Goal: Transaction & Acquisition: Purchase product/service

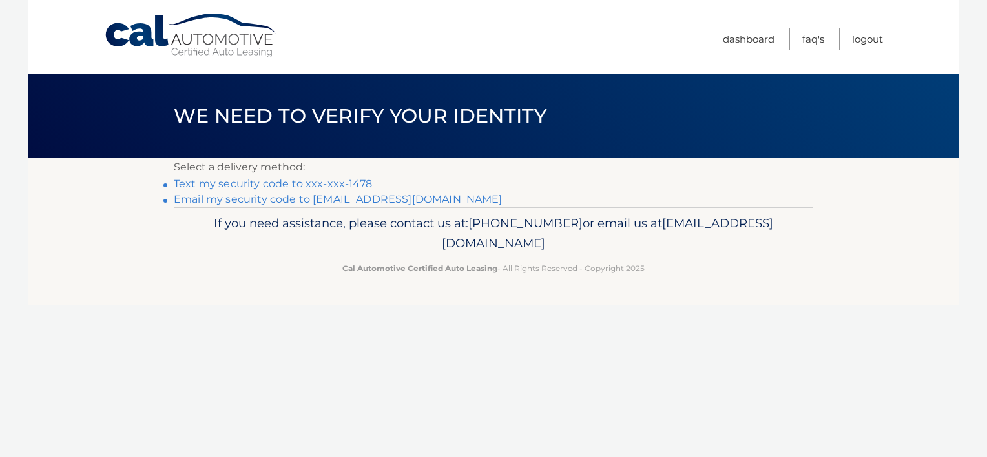
click at [301, 180] on link "Text my security code to xxx-xxx-1478" at bounding box center [273, 184] width 198 height 12
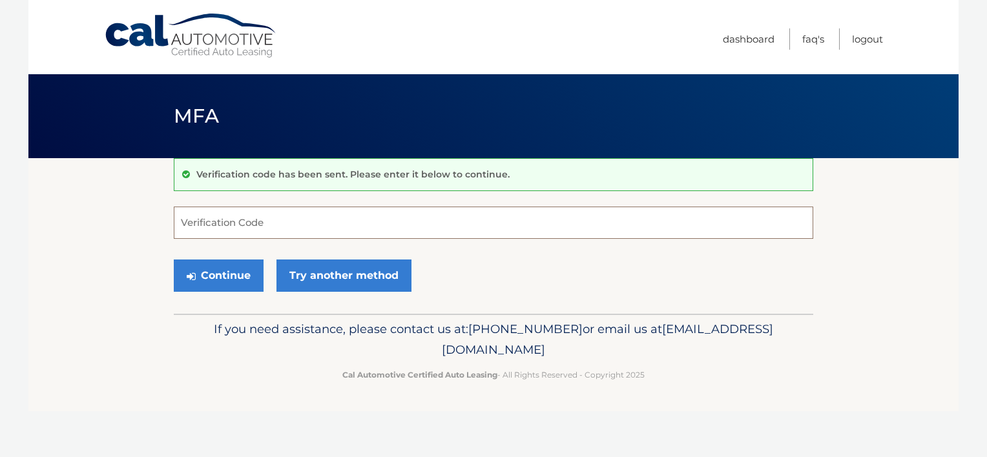
click at [246, 213] on input "Verification Code" at bounding box center [494, 223] width 640 height 32
type input "771379"
click at [233, 269] on button "Continue" at bounding box center [219, 276] width 90 height 32
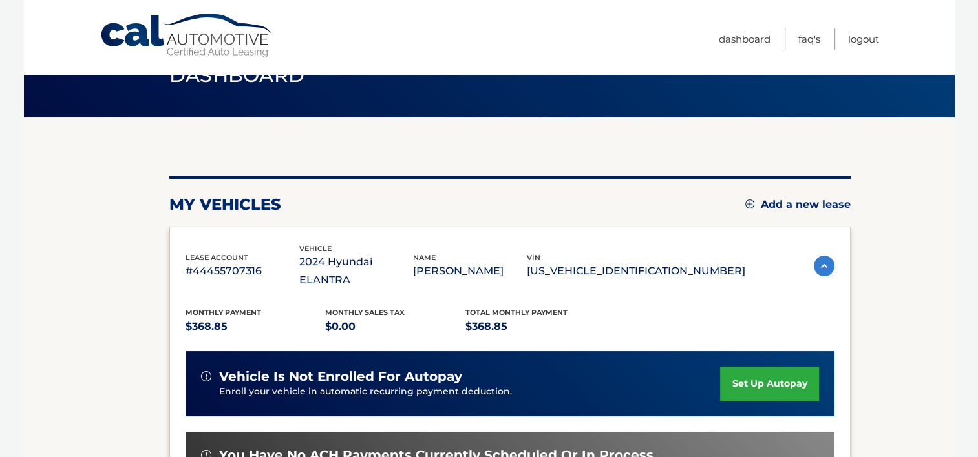
scroll to position [194, 0]
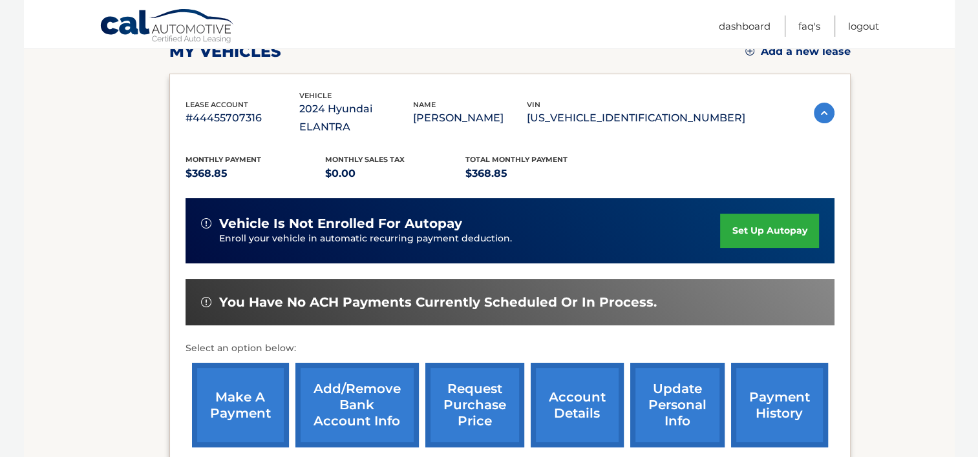
click at [245, 379] on link "make a payment" at bounding box center [240, 405] width 97 height 85
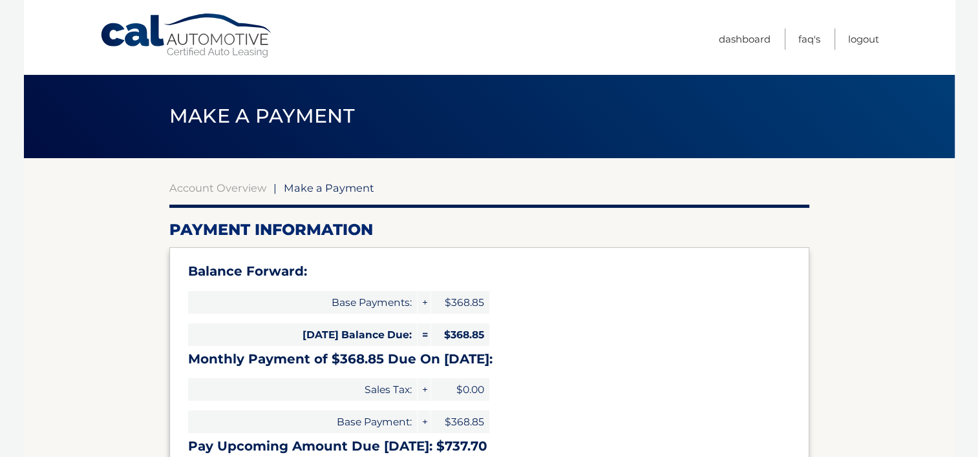
select select "MGU1OTgyMzItZjQ1Zi00ZjYzLTk4ZGQtYjc1Njg0M2Q5NTkx"
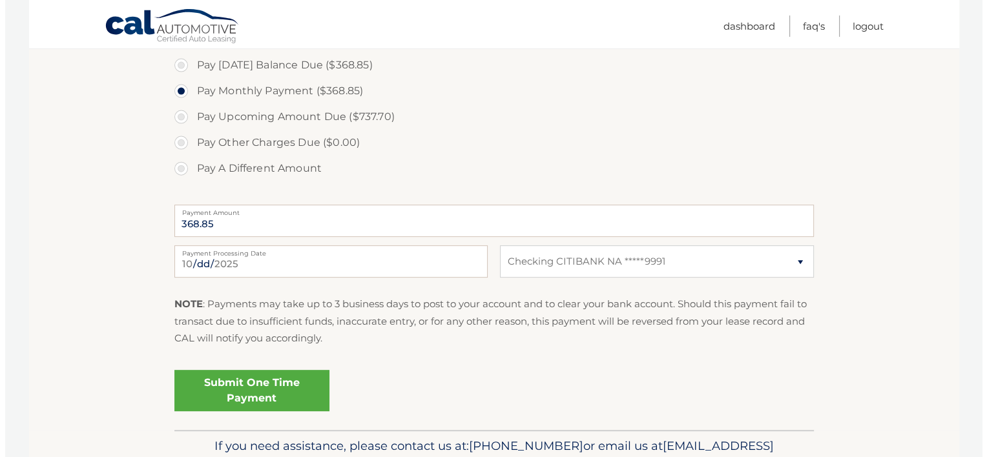
scroll to position [452, 0]
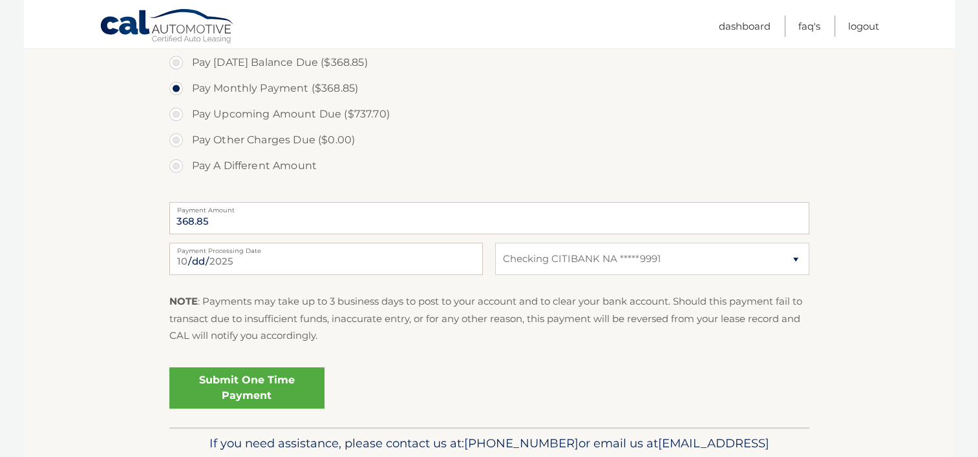
click at [246, 390] on link "Submit One Time Payment" at bounding box center [246, 388] width 155 height 41
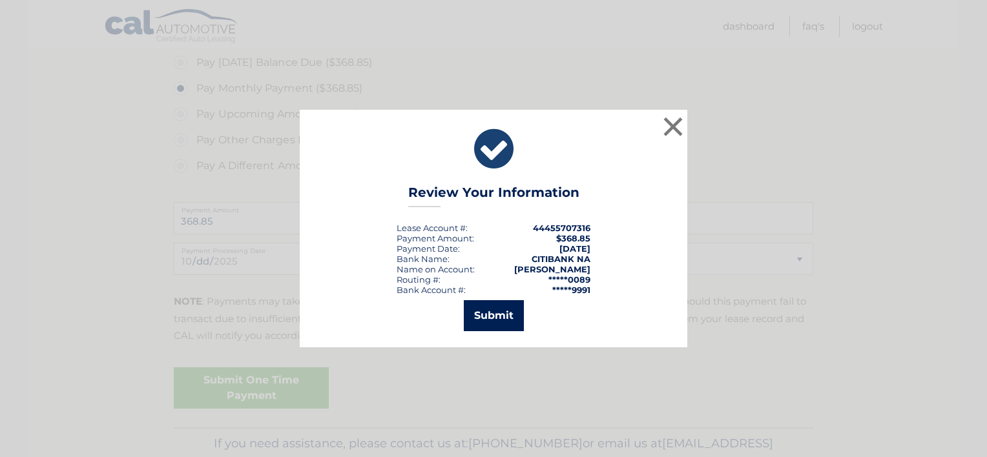
click at [497, 309] on button "Submit" at bounding box center [494, 315] width 60 height 31
